Goal: Information Seeking & Learning: Learn about a topic

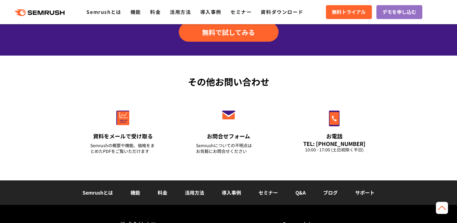
scroll to position [2014, 0]
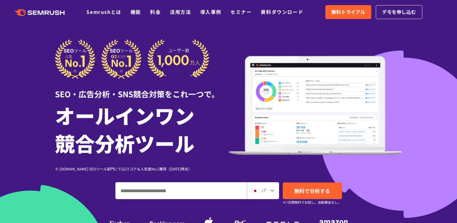
click at [47, 11] on icon ".cls {fill: #FF642D;}" at bounding box center [40, 12] width 68 height 7
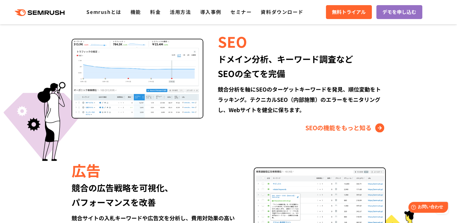
scroll to position [574, 0]
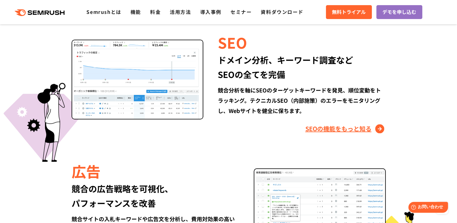
click at [351, 129] on link "SEOの機能をもっと知る" at bounding box center [345, 129] width 80 height 10
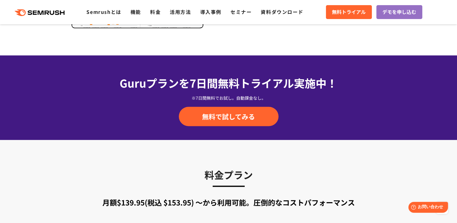
scroll to position [906, 0]
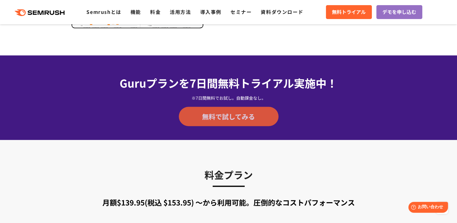
click at [222, 114] on span "無料で試してみる" at bounding box center [228, 116] width 53 height 9
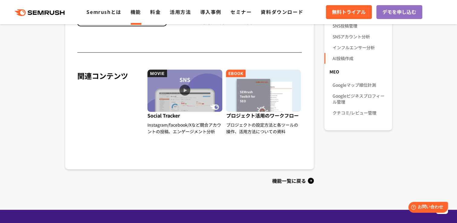
scroll to position [483, 0]
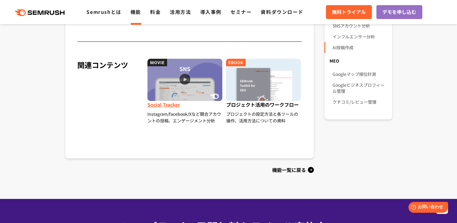
click at [179, 79] on img at bounding box center [184, 80] width 75 height 42
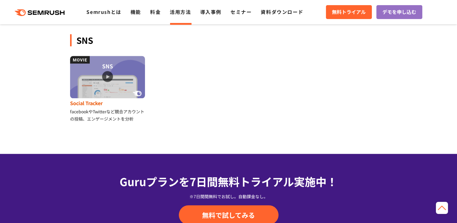
click at [111, 72] on img at bounding box center [107, 77] width 75 height 42
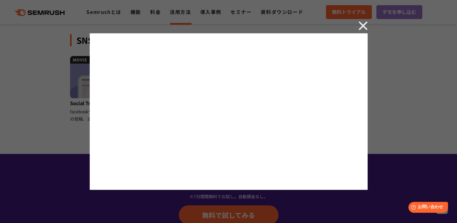
click at [363, 25] on img at bounding box center [362, 25] width 9 height 9
